Goal: Information Seeking & Learning: Learn about a topic

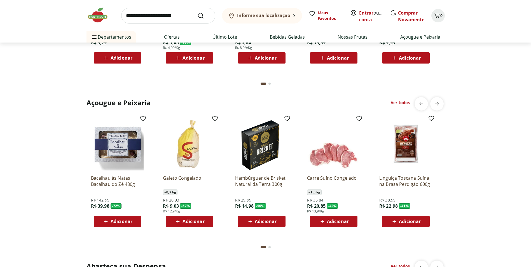
scroll to position [725, 0]
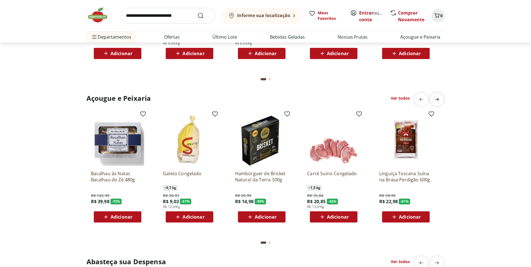
click at [435, 99] on icon "next" at bounding box center [437, 99] width 4 height 3
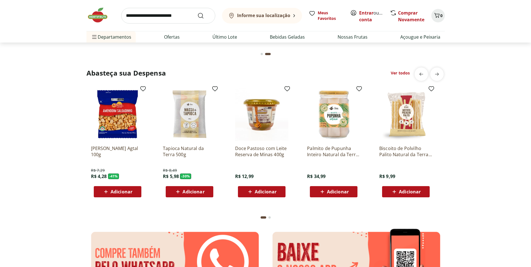
scroll to position [918, 0]
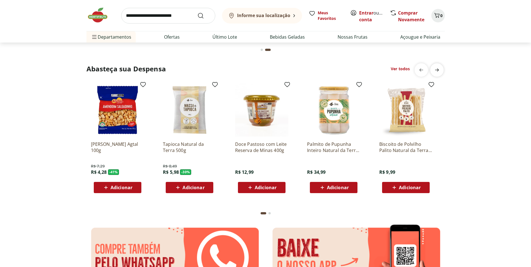
click at [440, 71] on icon "next" at bounding box center [437, 70] width 7 height 7
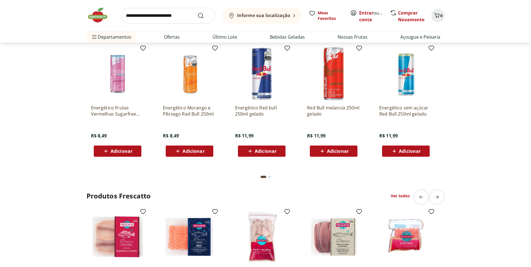
scroll to position [1366, 0]
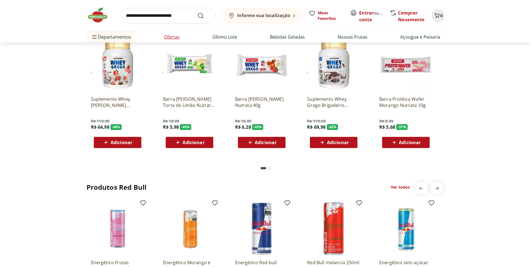
click at [169, 34] on link "Ofertas" at bounding box center [172, 37] width 16 height 7
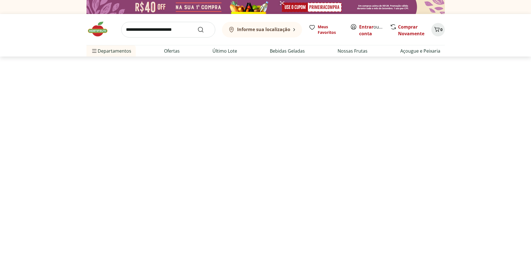
select select "**********"
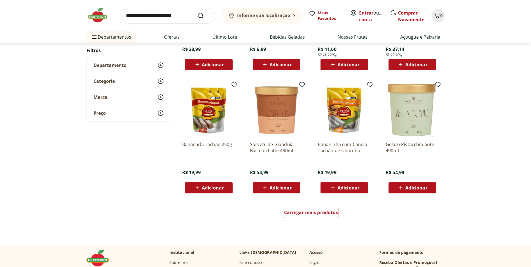
scroll to position [279, 0]
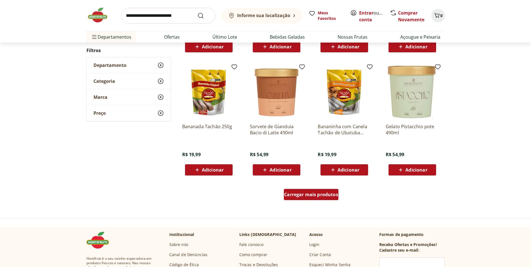
click at [307, 197] on span "Carregar mais produtos" at bounding box center [311, 194] width 54 height 4
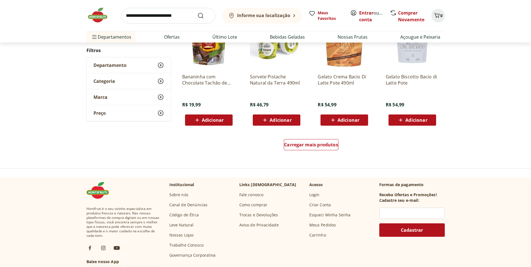
scroll to position [363, 0]
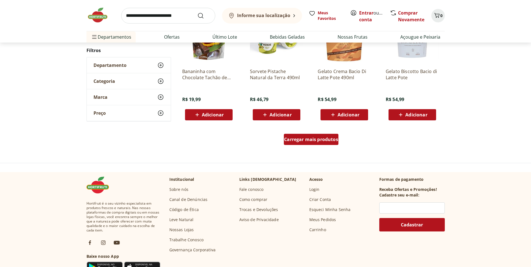
click at [308, 142] on span "Carregar mais produtos" at bounding box center [311, 139] width 54 height 4
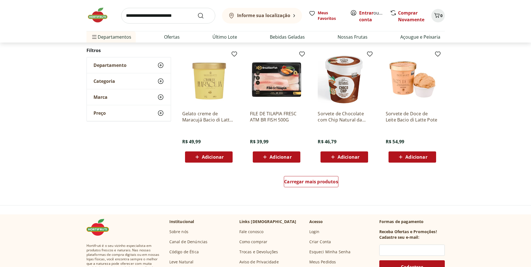
scroll to position [324, 0]
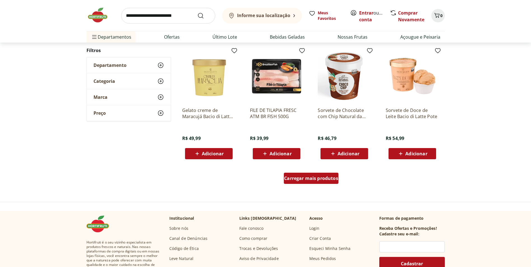
click at [332, 182] on div "Carregar mais produtos" at bounding box center [311, 178] width 55 height 11
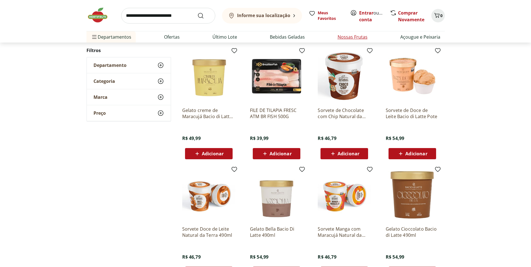
click at [351, 34] on link "Nossas Frutas" at bounding box center [353, 37] width 30 height 7
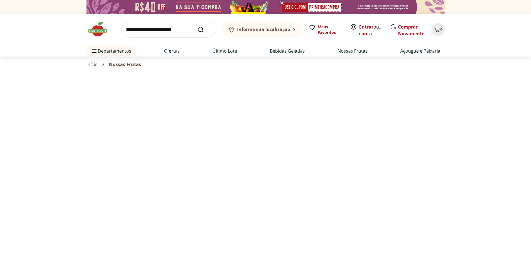
select select "**********"
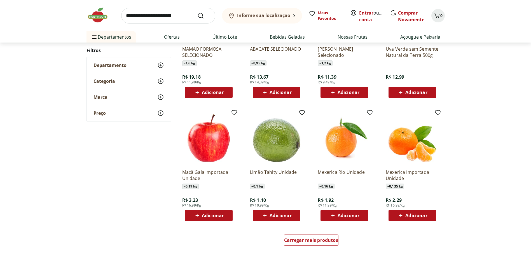
scroll to position [274, 0]
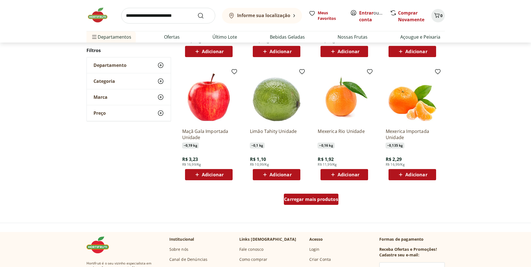
click at [318, 206] on link "Carregar mais produtos" at bounding box center [311, 200] width 55 height 13
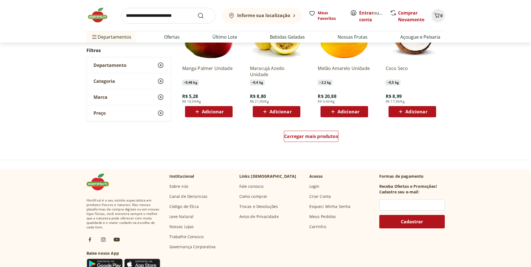
scroll to position [372, 0]
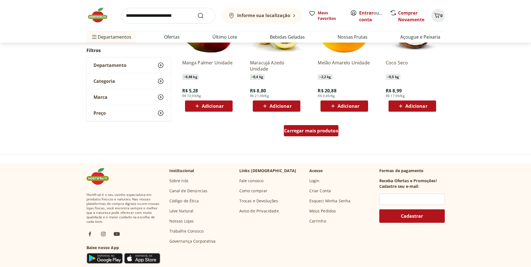
click at [326, 134] on div "Carregar mais produtos" at bounding box center [311, 130] width 55 height 11
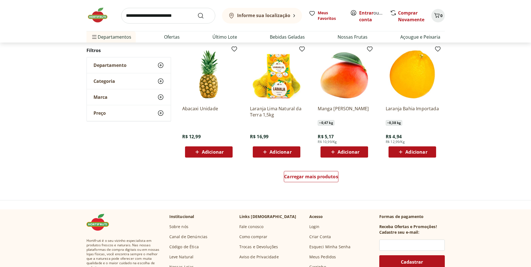
scroll to position [351, 0]
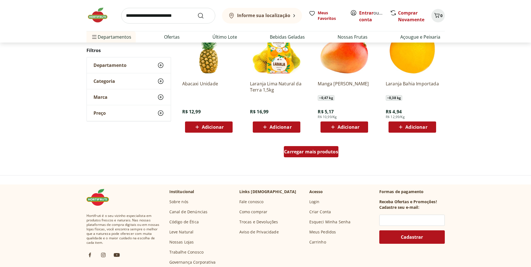
click at [333, 152] on span "Carregar mais produtos" at bounding box center [311, 151] width 54 height 4
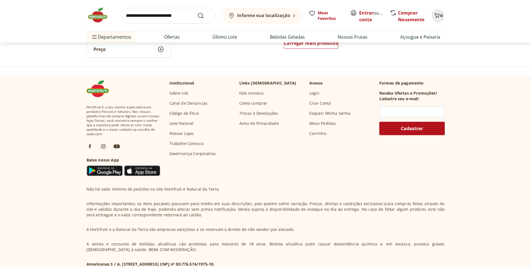
scroll to position [408, 0]
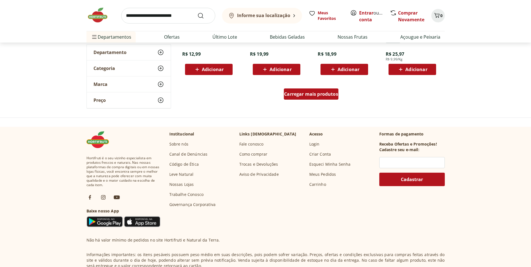
click at [298, 98] on div "Carregar mais produtos" at bounding box center [311, 93] width 55 height 11
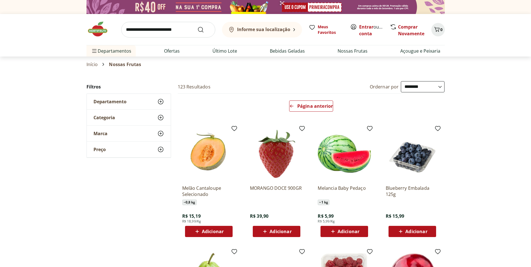
click at [94, 67] on link "Início" at bounding box center [92, 64] width 11 height 5
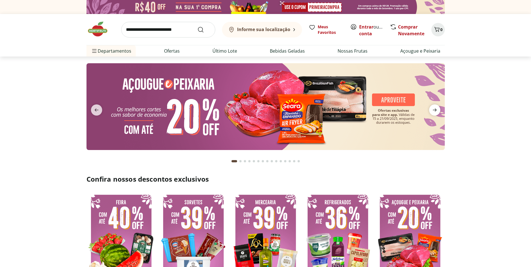
click at [435, 111] on icon "next" at bounding box center [435, 110] width 4 height 3
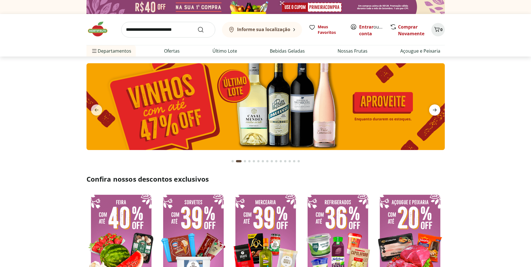
click at [435, 111] on icon "next" at bounding box center [435, 110] width 4 height 3
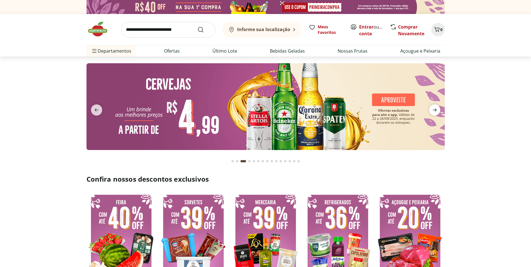
click at [435, 112] on icon "next" at bounding box center [434, 110] width 7 height 7
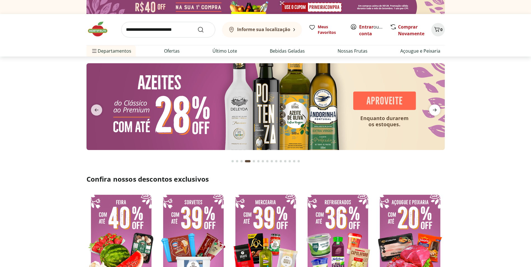
click at [435, 112] on icon "next" at bounding box center [434, 110] width 7 height 7
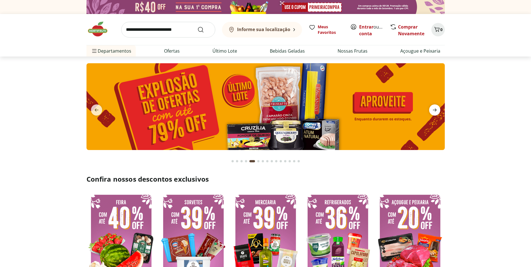
click at [434, 112] on icon "next" at bounding box center [434, 110] width 7 height 7
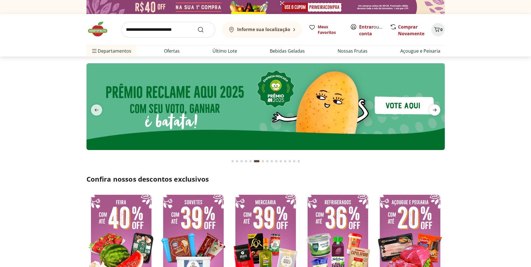
click at [434, 111] on icon "next" at bounding box center [434, 110] width 7 height 7
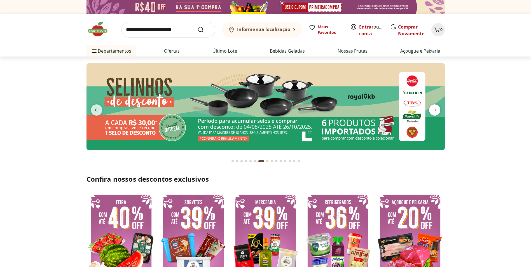
click at [434, 111] on icon "next" at bounding box center [434, 110] width 7 height 7
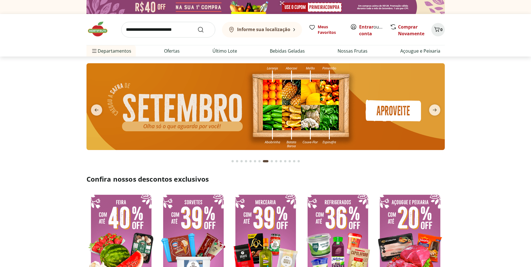
click at [282, 95] on img at bounding box center [265, 106] width 358 height 87
select select "**********"
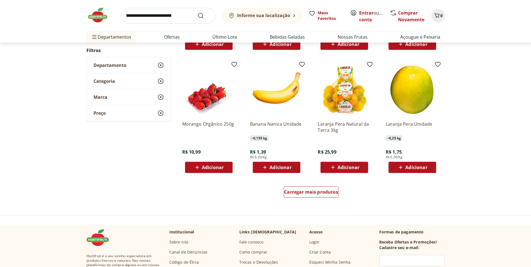
scroll to position [322, 0]
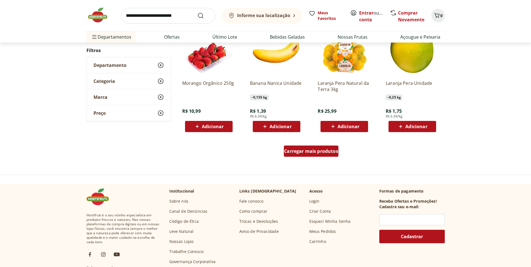
click at [319, 153] on span "Carregar mais produtos" at bounding box center [311, 151] width 54 height 4
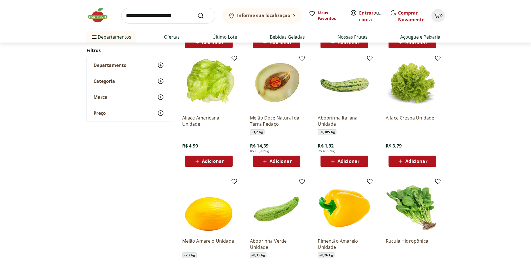
scroll to position [428, 0]
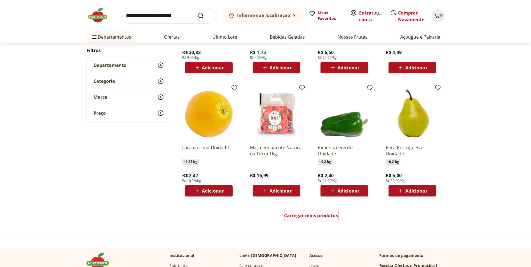
scroll to position [288, 0]
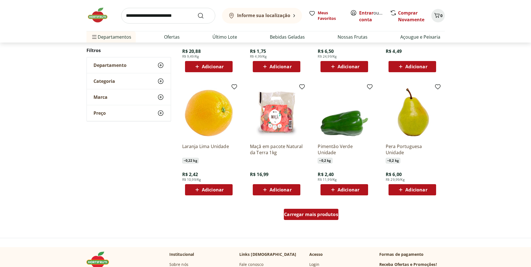
click at [312, 217] on span "Carregar mais produtos" at bounding box center [311, 214] width 54 height 4
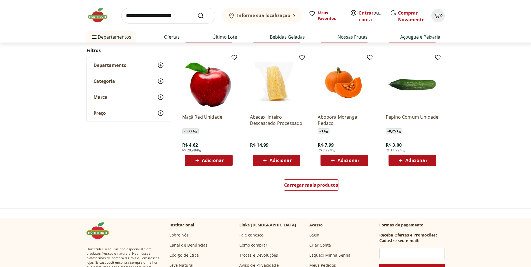
scroll to position [355, 0]
